Goal: Transaction & Acquisition: Purchase product/service

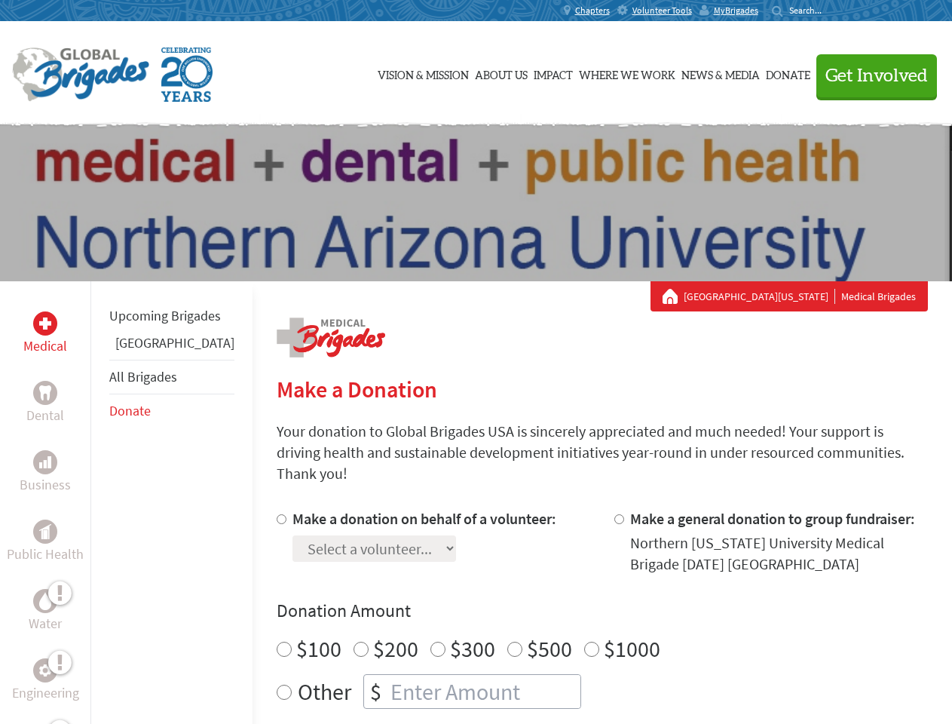
click at [832, 11] on div "Search for:" at bounding box center [802, 11] width 60 height 12
click at [870, 75] on span "Get Involved" at bounding box center [876, 76] width 103 height 18
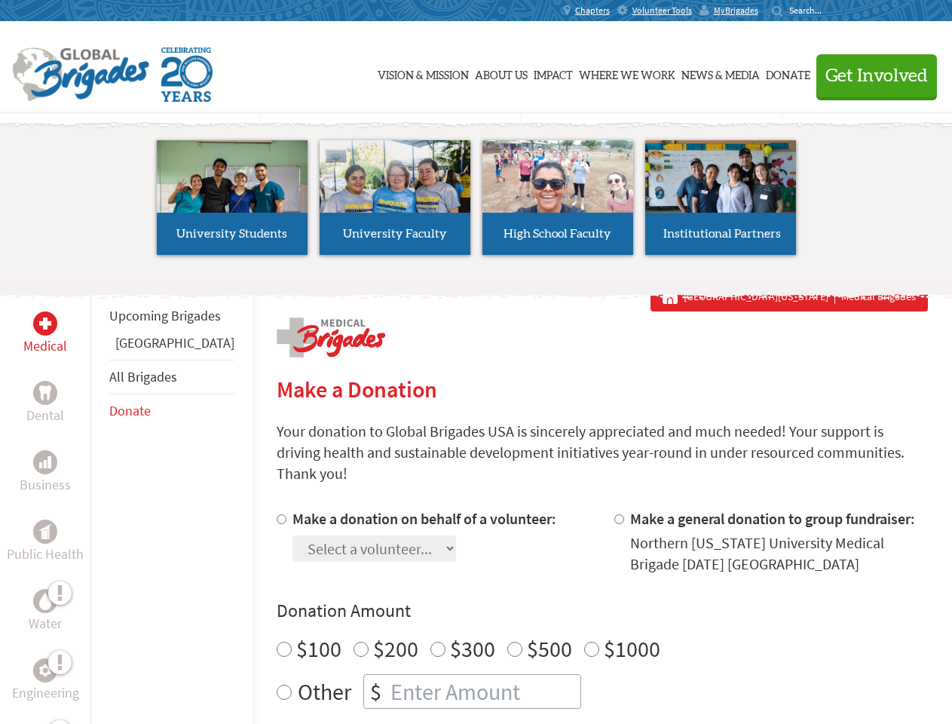
click at [476, 203] on li "High School Faculty" at bounding box center [557, 197] width 163 height 139
click at [99, 502] on div "Upcoming Brigades Greece All Brigades Donate" at bounding box center [171, 643] width 162 height 724
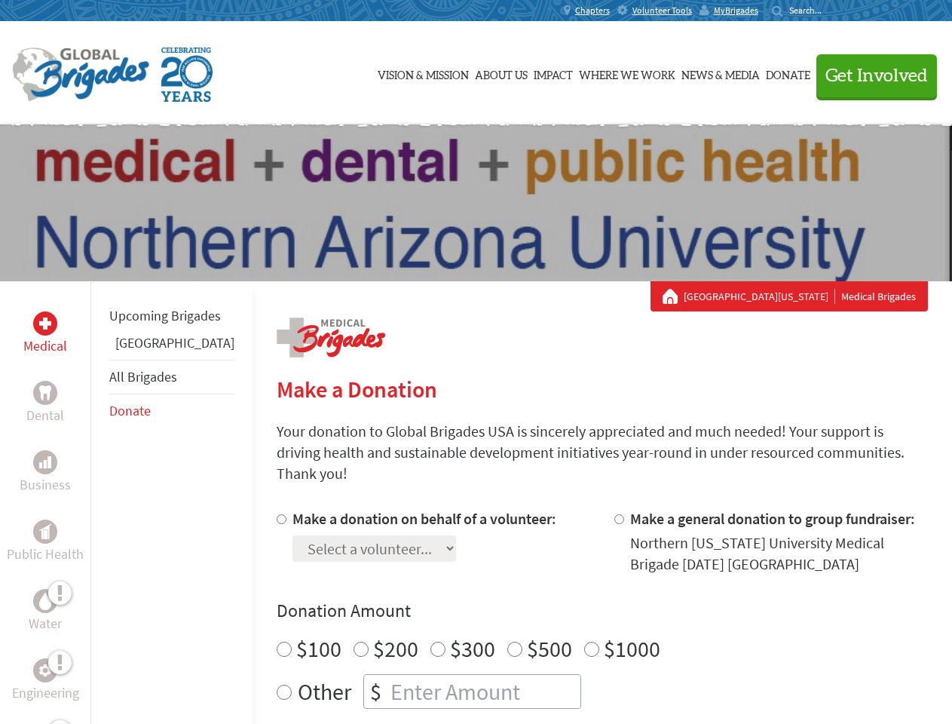
click at [576, 605] on div "Donation Amount $100 $200 $300 $500 $1000 Other $" at bounding box center [602, 653] width 651 height 110
click at [277, 514] on input "Make a donation on behalf of a volunteer:" at bounding box center [282, 519] width 10 height 10
radio input "true"
click at [614, 514] on input "Make a general donation to group fundraiser:" at bounding box center [619, 519] width 10 height 10
radio input "true"
